Goal: Transaction & Acquisition: Book appointment/travel/reservation

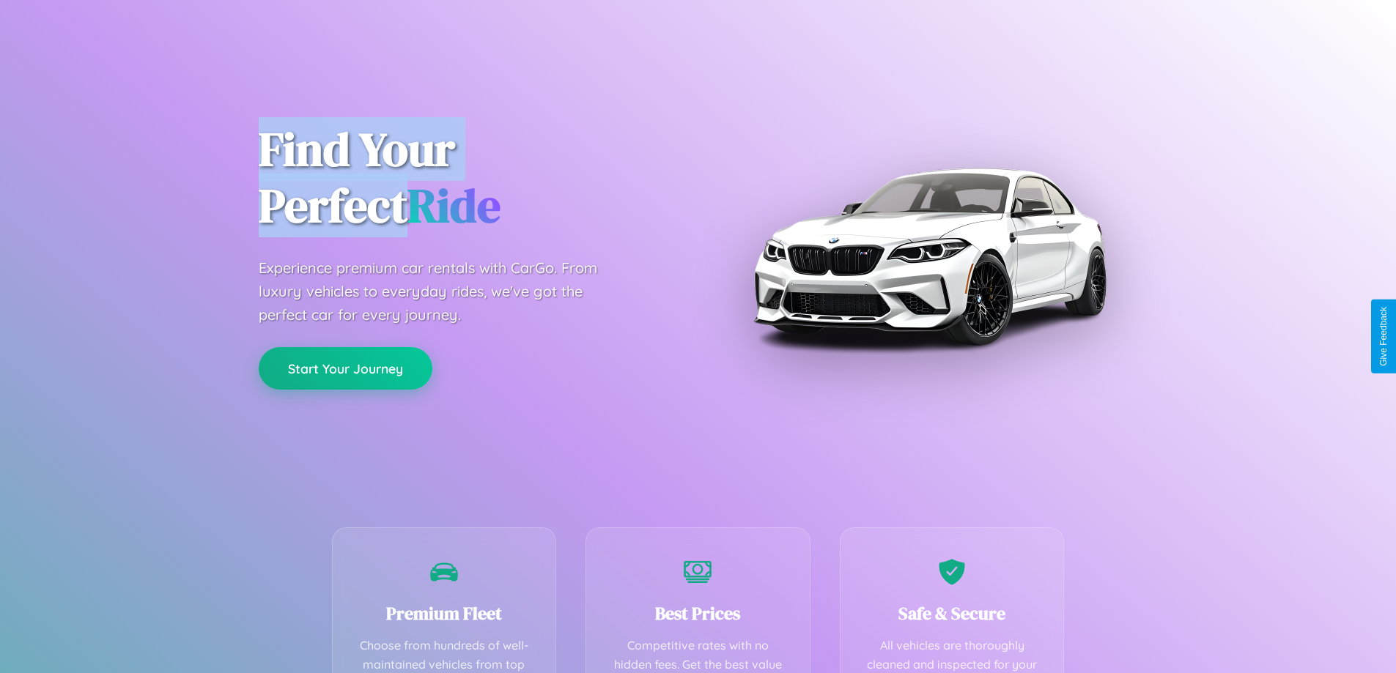
click at [345, 369] on button "Start Your Journey" at bounding box center [346, 368] width 174 height 42
click at [345, 368] on button "Start Your Journey" at bounding box center [346, 368] width 174 height 42
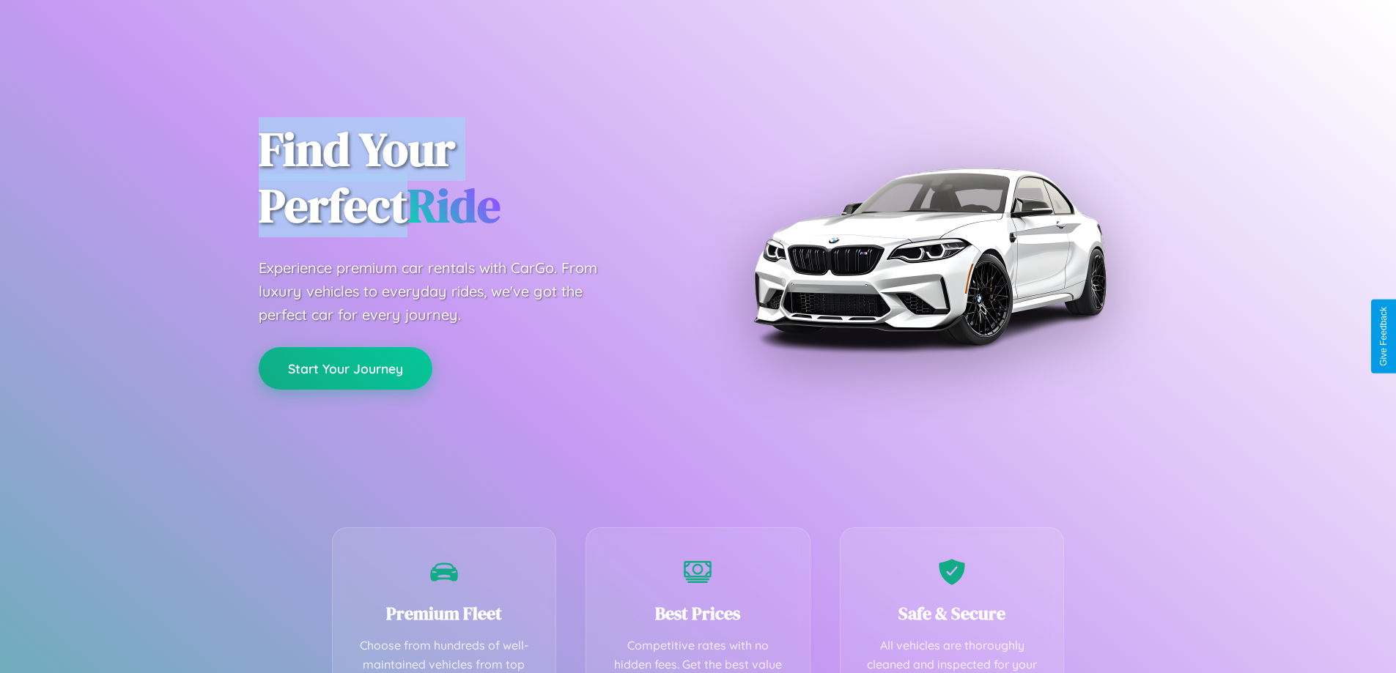
click at [345, 368] on button "Start Your Journey" at bounding box center [346, 368] width 174 height 42
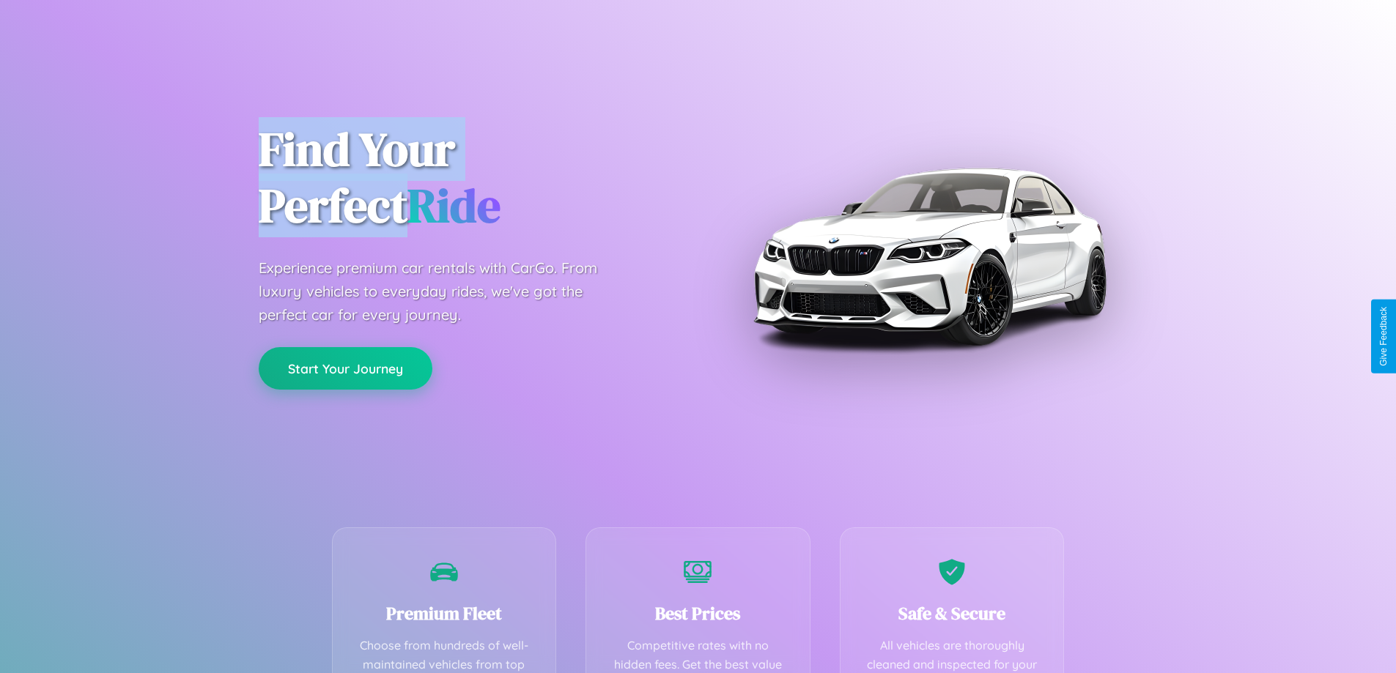
click at [345, 368] on button "Start Your Journey" at bounding box center [346, 368] width 174 height 42
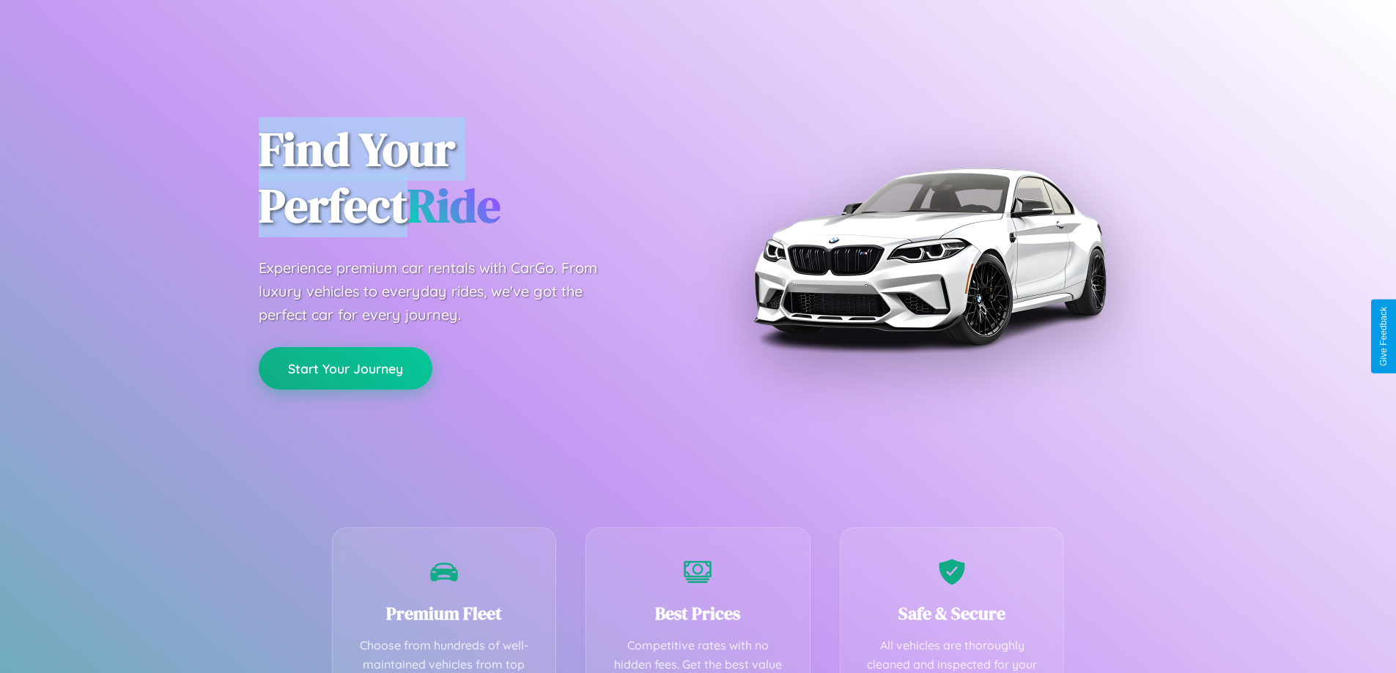
click at [345, 368] on button "Start Your Journey" at bounding box center [346, 368] width 174 height 42
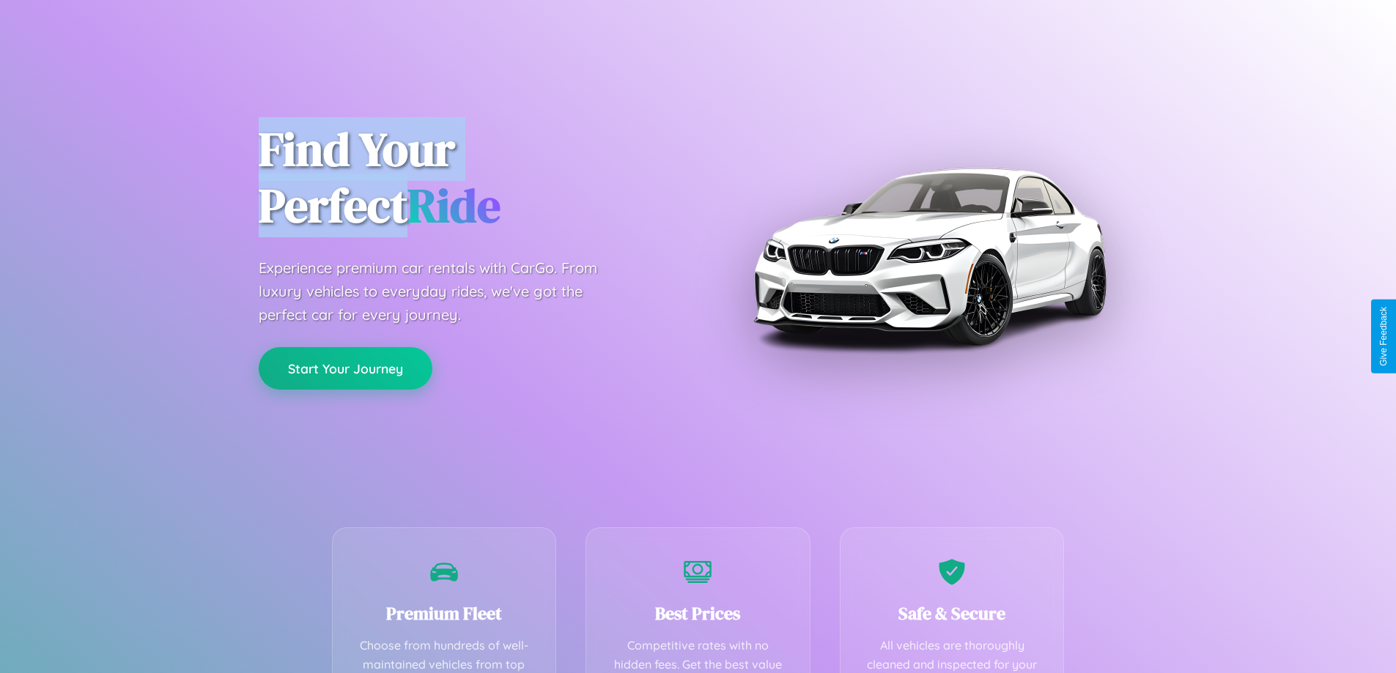
click at [345, 368] on button "Start Your Journey" at bounding box center [346, 368] width 174 height 42
